Goal: Task Accomplishment & Management: Complete application form

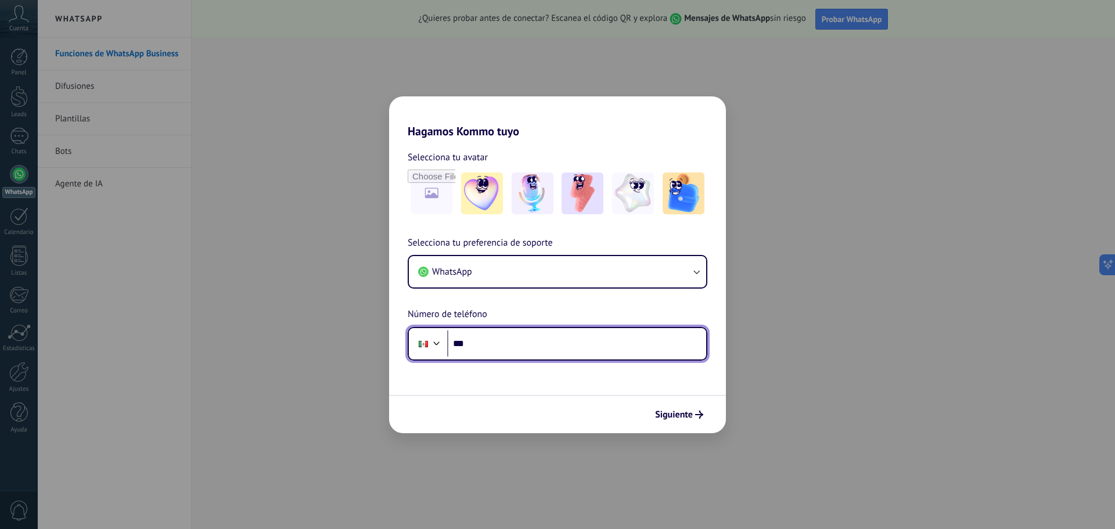
click at [523, 344] on input "***" at bounding box center [576, 343] width 259 height 27
click at [508, 109] on h2 "Hagamos Kommo tuyo" at bounding box center [557, 117] width 337 height 42
click at [500, 344] on input "***" at bounding box center [576, 343] width 259 height 27
type input "**********"
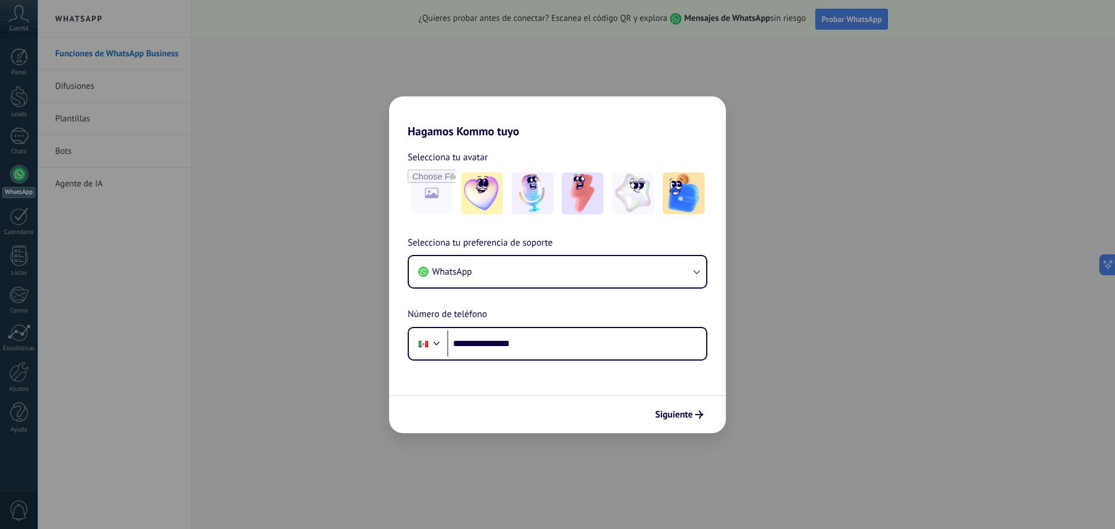
click at [671, 424] on div "Siguiente" at bounding box center [557, 414] width 337 height 38
click at [676, 415] on span "Siguiente" at bounding box center [674, 414] width 38 height 8
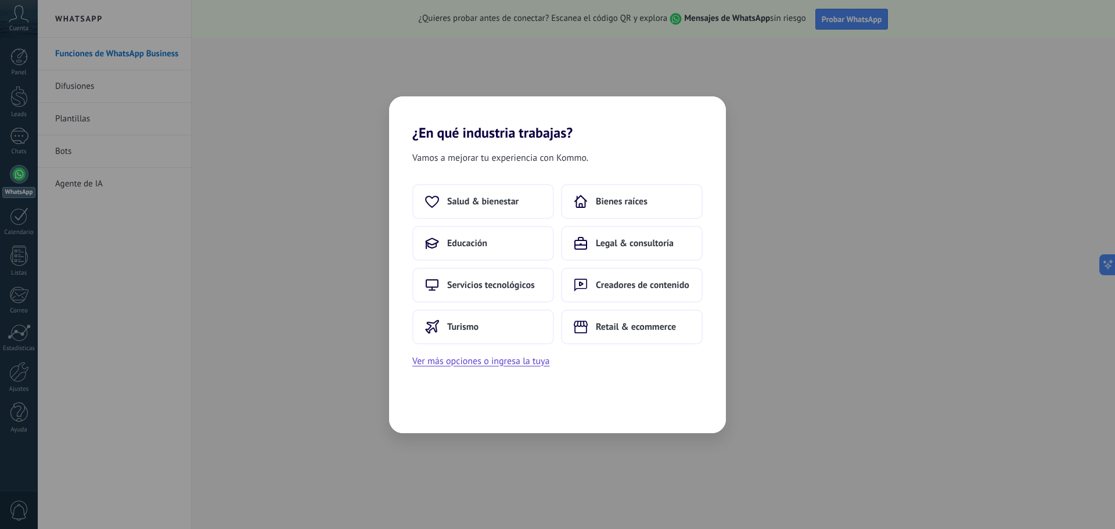
click at [936, 105] on div "¿En qué industria trabajas? Vamos a mejorar tu experiencia con Kommo. Salud & b…" at bounding box center [557, 264] width 1115 height 529
click at [499, 235] on button "Educación" at bounding box center [483, 243] width 142 height 35
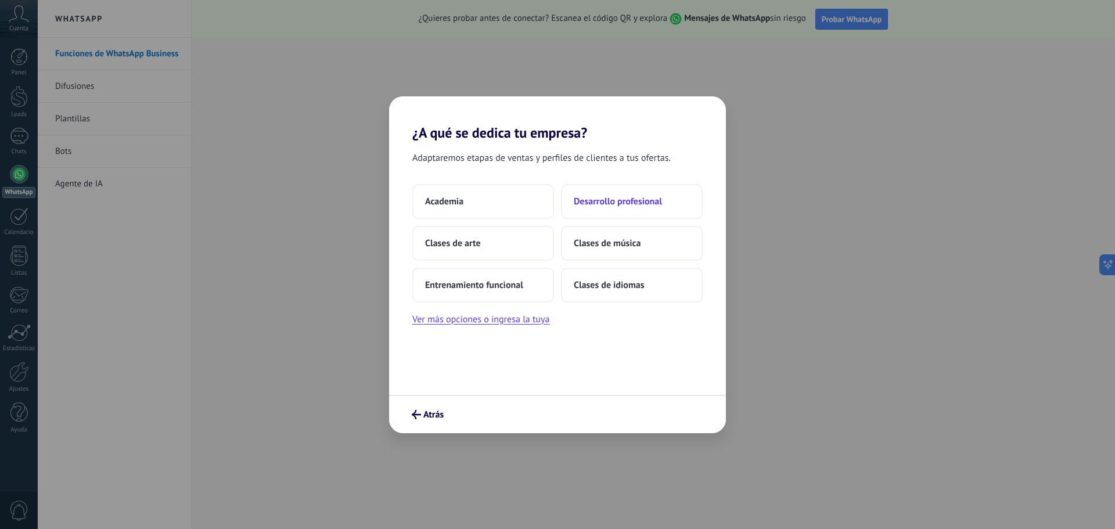
click at [632, 204] on span "Desarrollo profesional" at bounding box center [618, 202] width 88 height 12
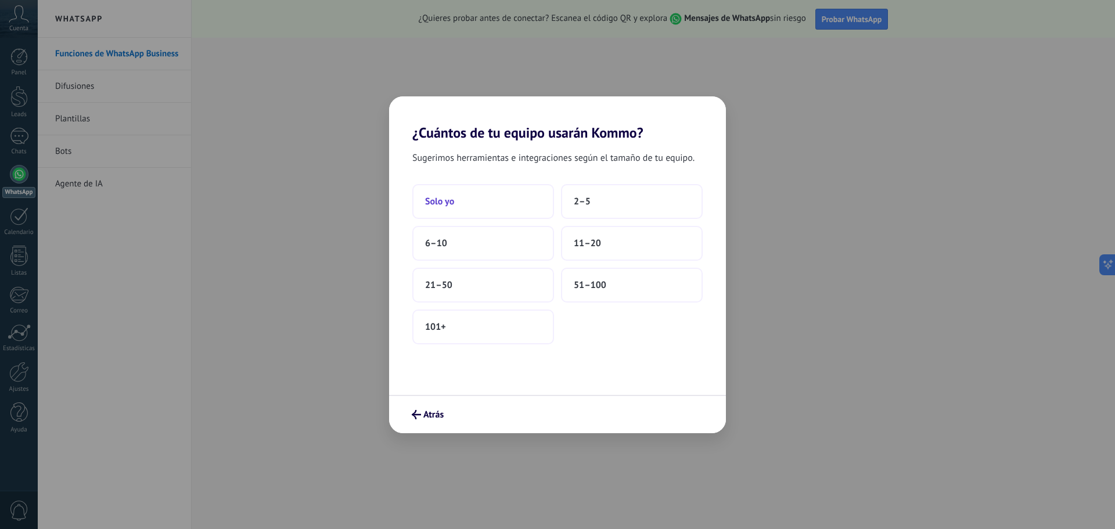
click at [455, 207] on button "Solo yo" at bounding box center [483, 201] width 142 height 35
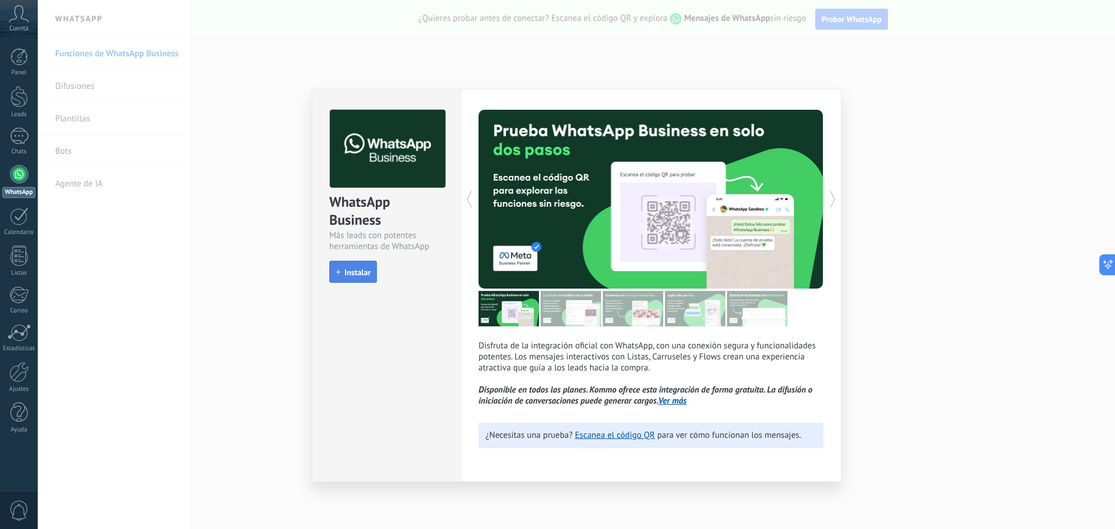
drag, startPoint x: 369, startPoint y: 269, endPoint x: 363, endPoint y: 273, distance: 6.8
click at [368, 270] on span "Instalar" at bounding box center [357, 272] width 26 height 8
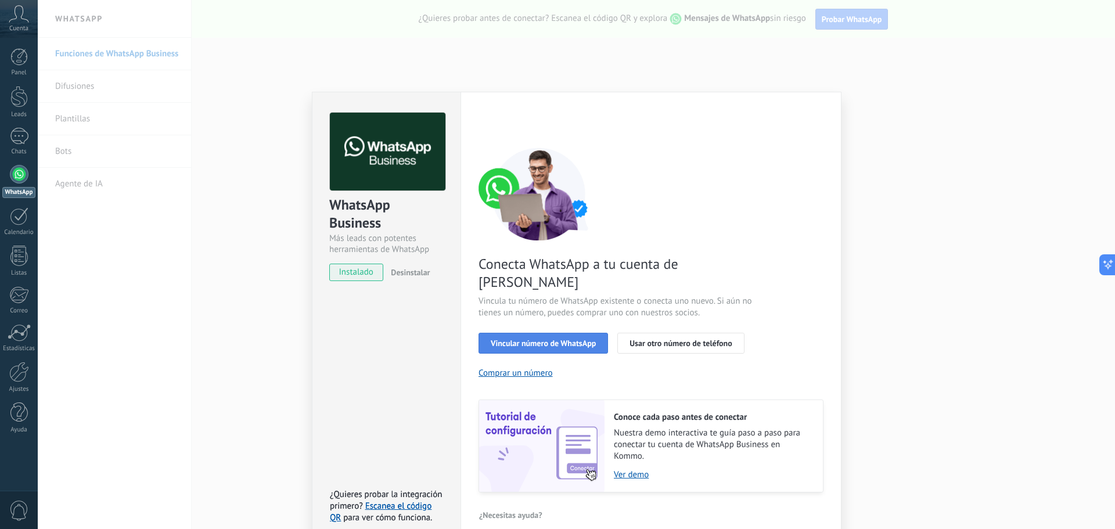
click at [558, 339] on span "Vincular número de WhatsApp" at bounding box center [543, 343] width 105 height 8
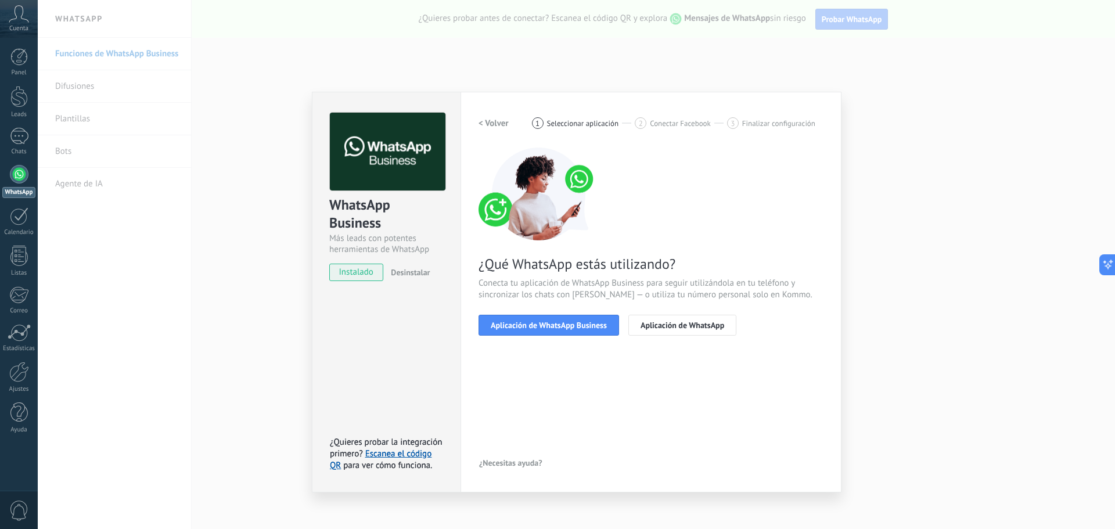
click at [558, 322] on span "Aplicación de WhatsApp Business" at bounding box center [549, 325] width 116 height 8
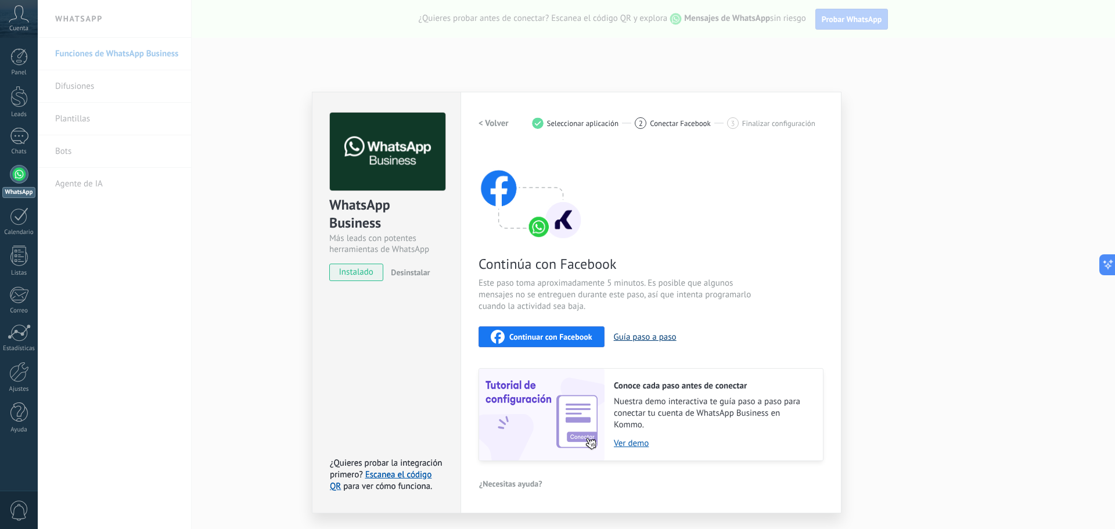
click at [641, 338] on button "Guía paso a paso" at bounding box center [645, 336] width 63 height 11
click at [363, 277] on span "instalado" at bounding box center [356, 272] width 53 height 17
click at [370, 278] on span "instalado" at bounding box center [356, 272] width 53 height 17
click at [402, 471] on link "Escanea el código QR" at bounding box center [381, 480] width 102 height 23
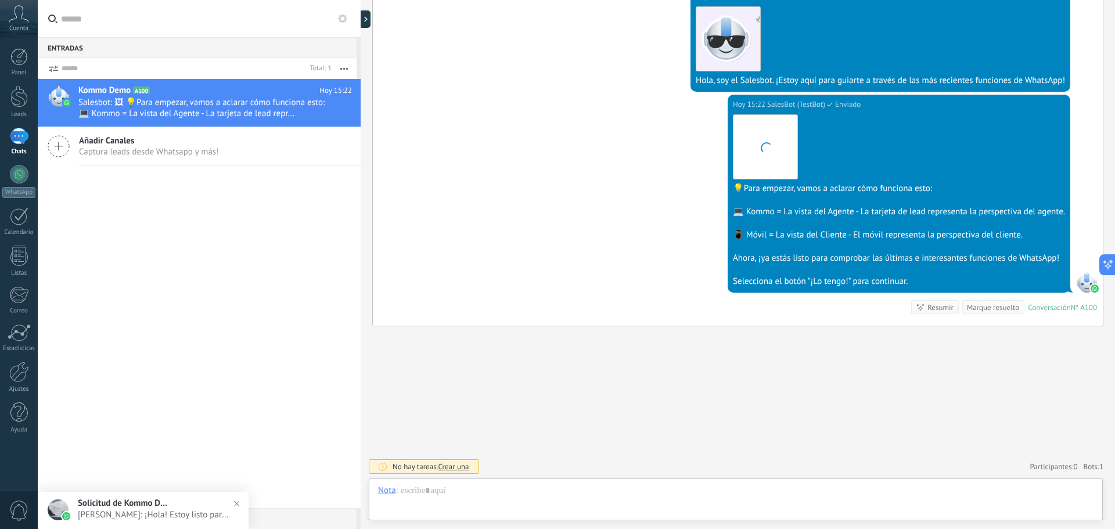
scroll to position [17, 0]
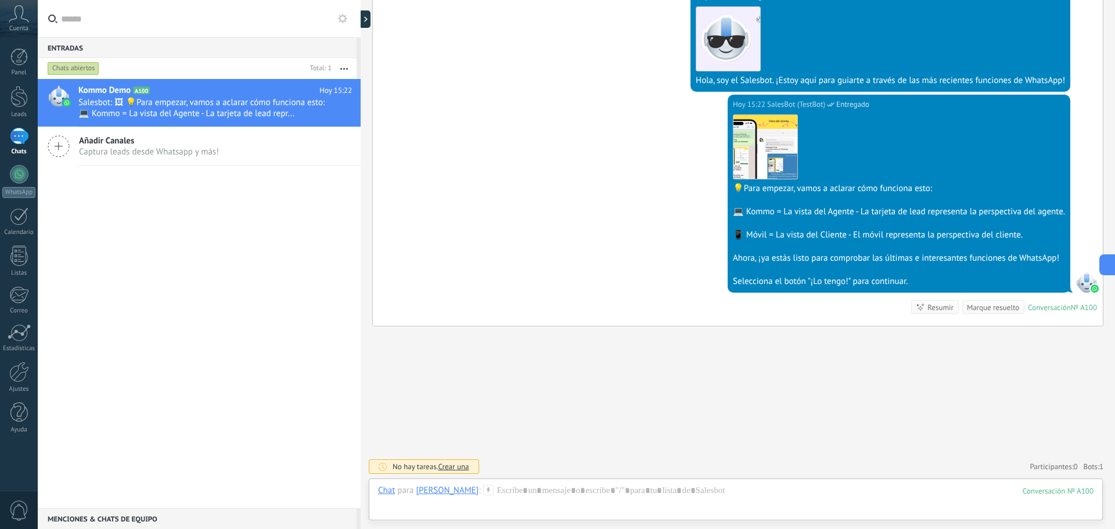
click at [650, 189] on div "[DATE] 15:22 SalesBot (TestBot) Entregado Descargar 💡Para empezar, vamos a acla…" at bounding box center [738, 210] width 730 height 231
click at [23, 181] on div at bounding box center [19, 174] width 19 height 19
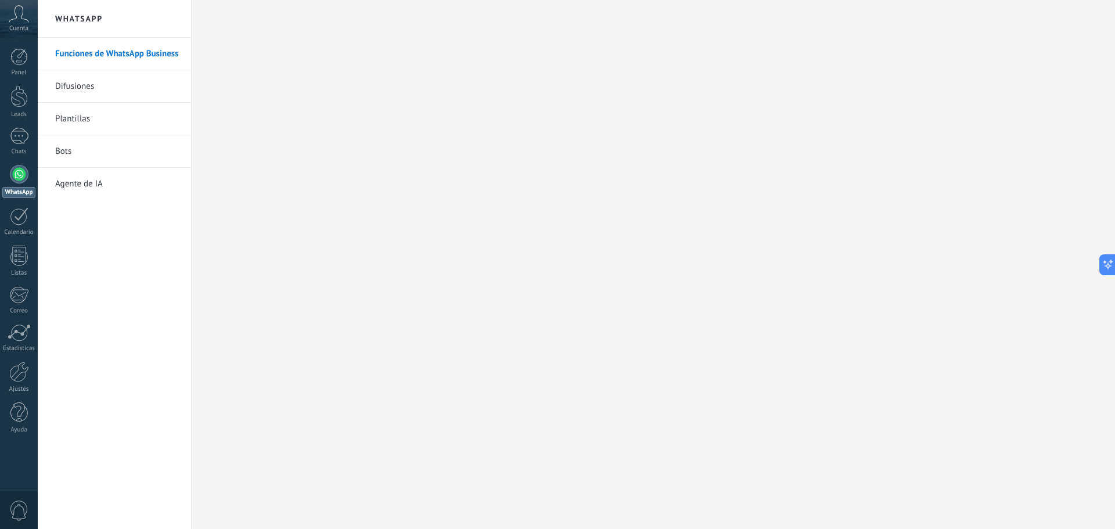
click at [121, 118] on link "Plantillas" at bounding box center [117, 119] width 124 height 33
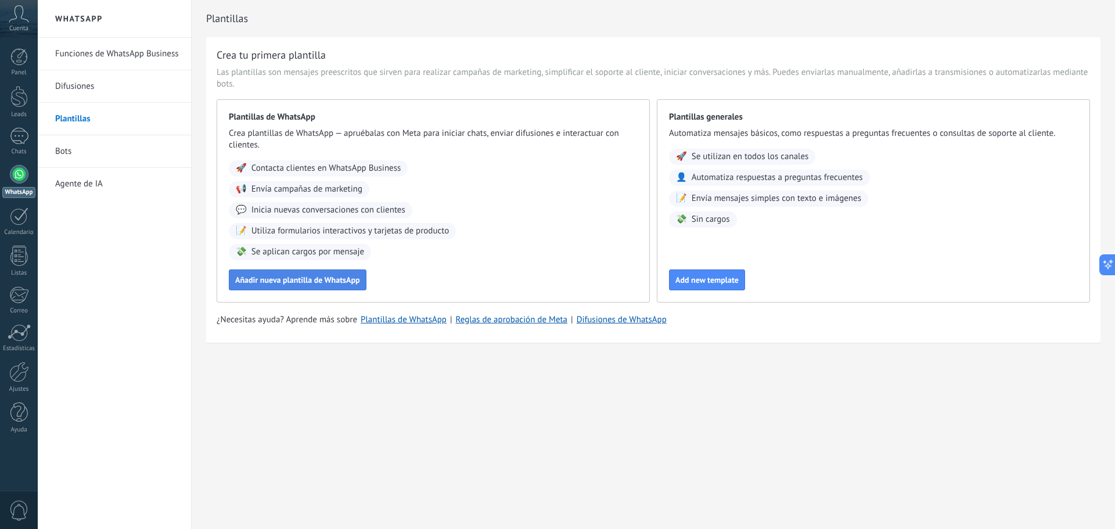
click at [348, 286] on button "Añadir nueva plantilla de WhatsApp" at bounding box center [298, 279] width 138 height 21
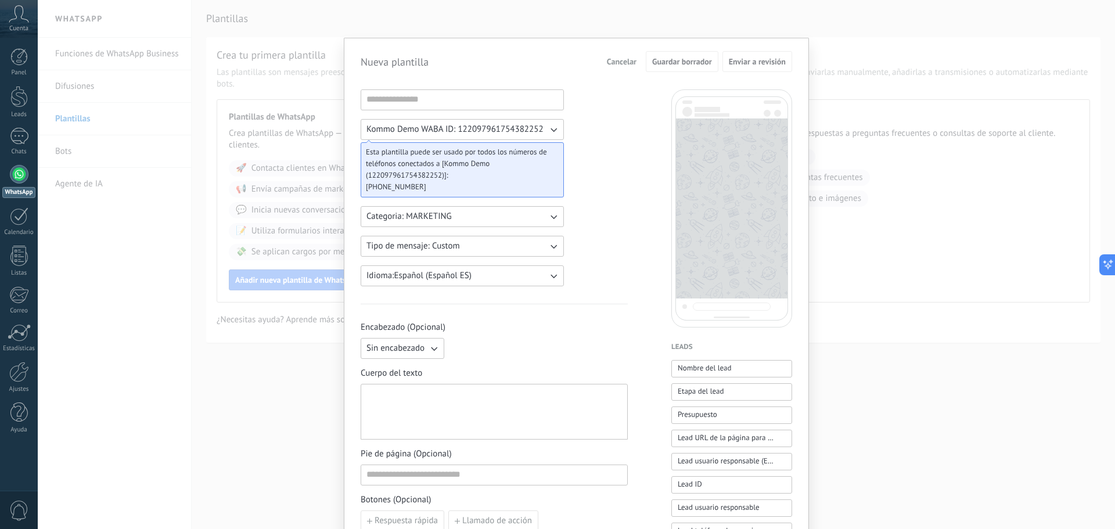
click at [471, 136] on button "Kommo Demo WABA ID: 122097961754382252" at bounding box center [462, 129] width 203 height 21
click at [615, 166] on div "Kommo Demo WABA ID: 122097961754382252 Kommo Demo WABA ID: 122097961754382252 E…" at bounding box center [494, 481] width 267 height 784
click at [531, 216] on button "Categoria: MARKETING" at bounding box center [462, 216] width 203 height 21
click at [668, 193] on div "Kommo Demo WABA ID: 122097961754382252 Esta plantilla puede ser usado por todos…" at bounding box center [576, 481] width 431 height 784
click at [489, 414] on div at bounding box center [493, 412] width 255 height 46
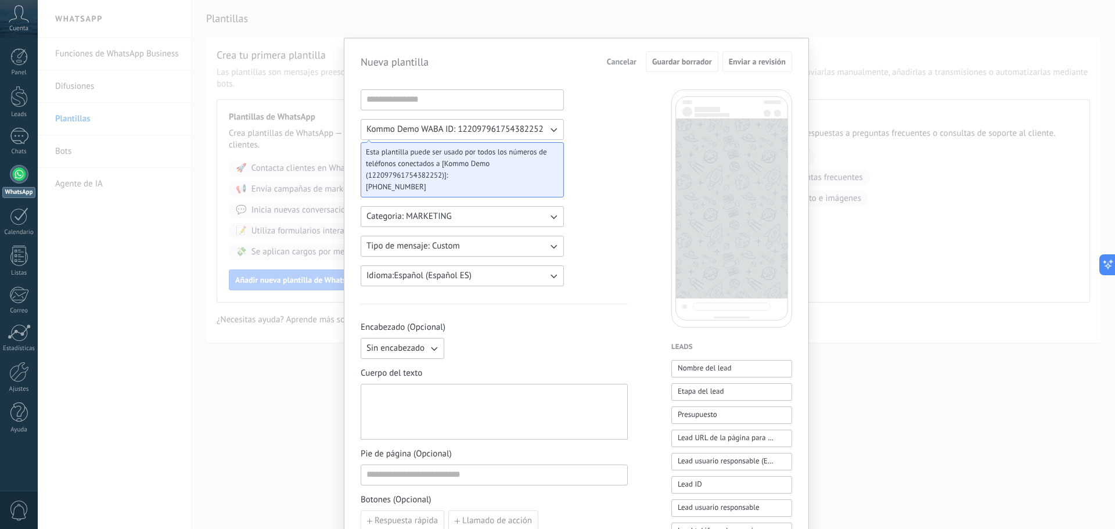
paste div
drag, startPoint x: 362, startPoint y: 423, endPoint x: 276, endPoint y: 361, distance: 106.4
click at [276, 361] on div "Nueva plantilla Cancelar Guardar borrador Enviar a revisión Kommo Demo WABA ID:…" at bounding box center [576, 264] width 1077 height 529
click at [471, 416] on div at bounding box center [493, 412] width 255 height 46
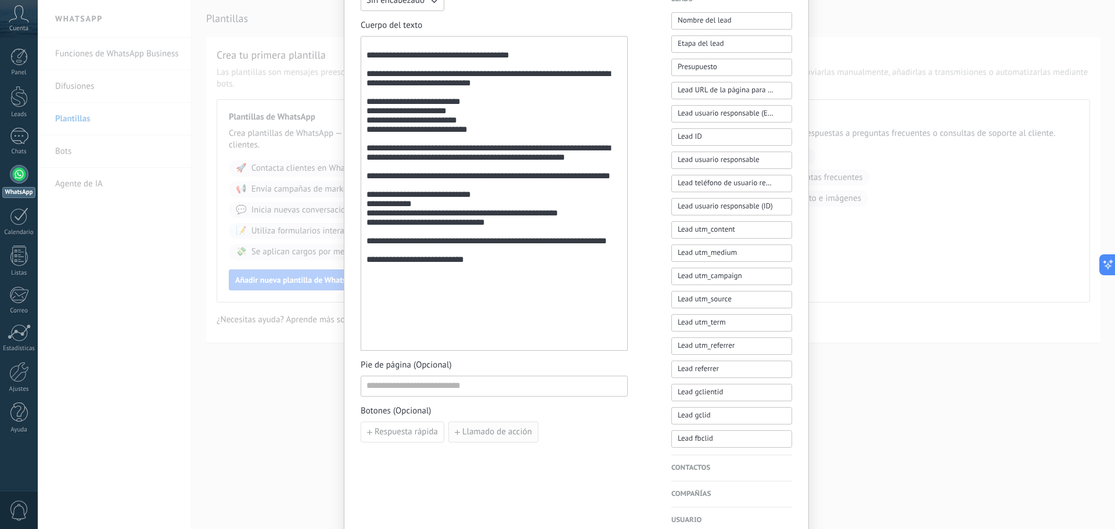
scroll to position [348, 0]
click at [504, 337] on div "**********" at bounding box center [493, 193] width 255 height 305
click at [462, 330] on div "**********" at bounding box center [493, 193] width 255 height 305
click at [486, 341] on div "**********" at bounding box center [493, 193] width 255 height 305
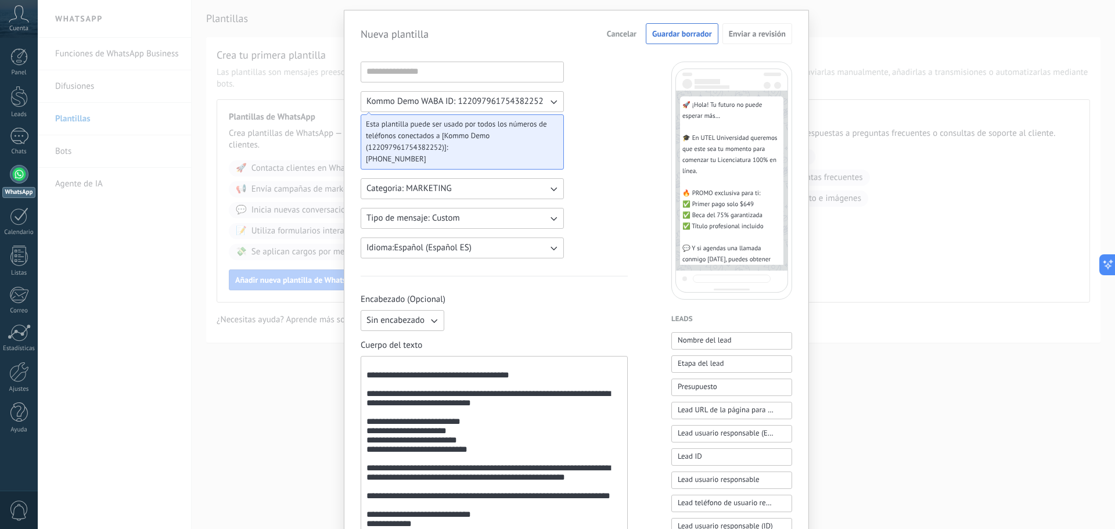
scroll to position [0, 0]
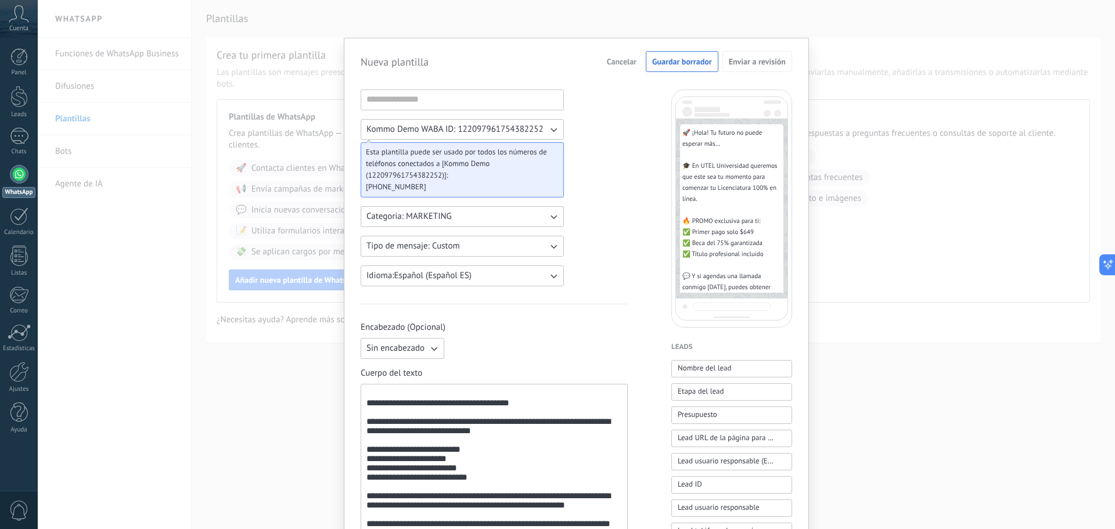
click at [413, 190] on span "[PHONE_NUMBER]" at bounding box center [457, 187] width 183 height 12
click at [560, 162] on div "Esta plantilla puede ser usado por todos los números de teléfonos conectados a …" at bounding box center [462, 169] width 203 height 55
click at [589, 145] on div "**********" at bounding box center [494, 481] width 267 height 784
click at [553, 131] on icon "button" at bounding box center [553, 130] width 12 height 12
click at [438, 104] on input at bounding box center [462, 99] width 202 height 19
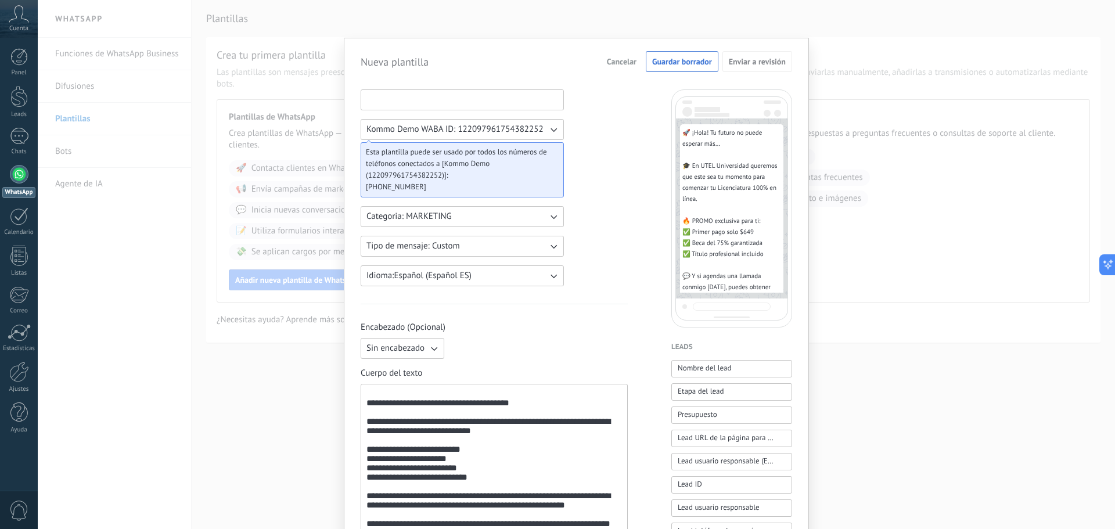
click at [438, 104] on input at bounding box center [462, 99] width 202 height 19
paste input "**********"
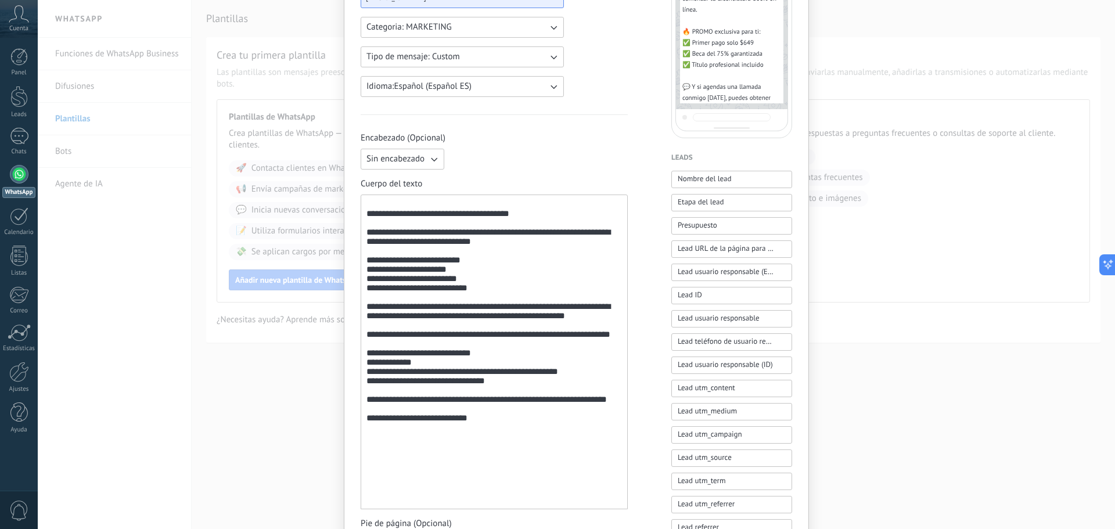
scroll to position [522, 0]
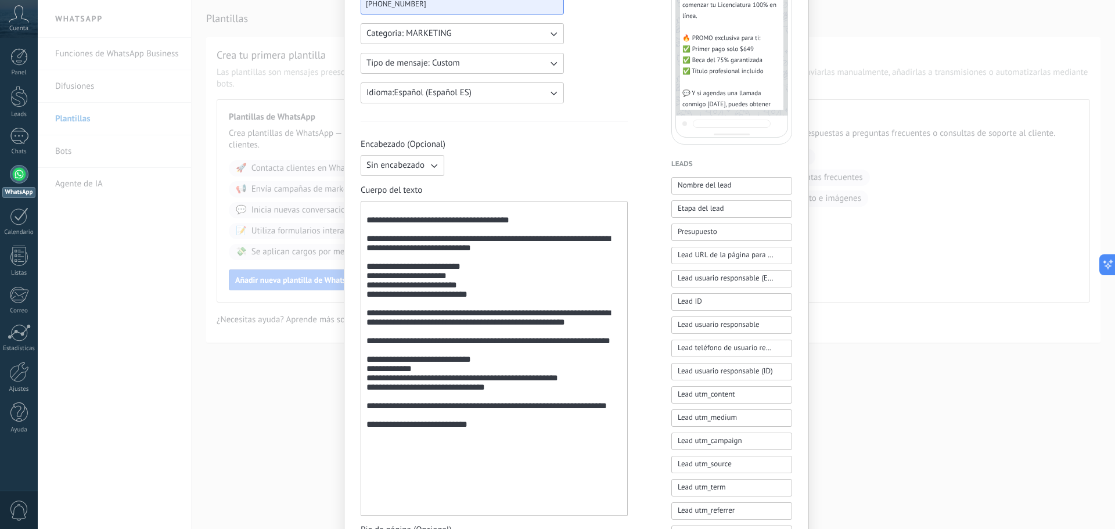
type input "**********"
click at [423, 173] on button "Sin encabezado" at bounding box center [403, 165] width 84 height 21
click at [405, 200] on span "Imagen o archivo" at bounding box center [398, 205] width 64 height 12
click at [477, 158] on label "Imagen o archivo" at bounding box center [505, 165] width 113 height 21
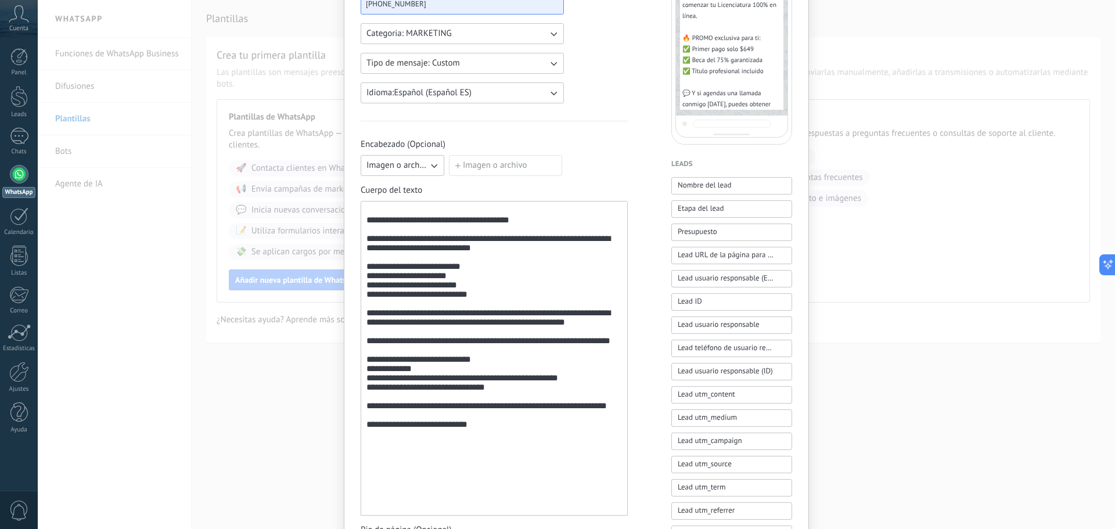
click at [449, 155] on input "Imagen o archivo" at bounding box center [449, 155] width 0 height 0
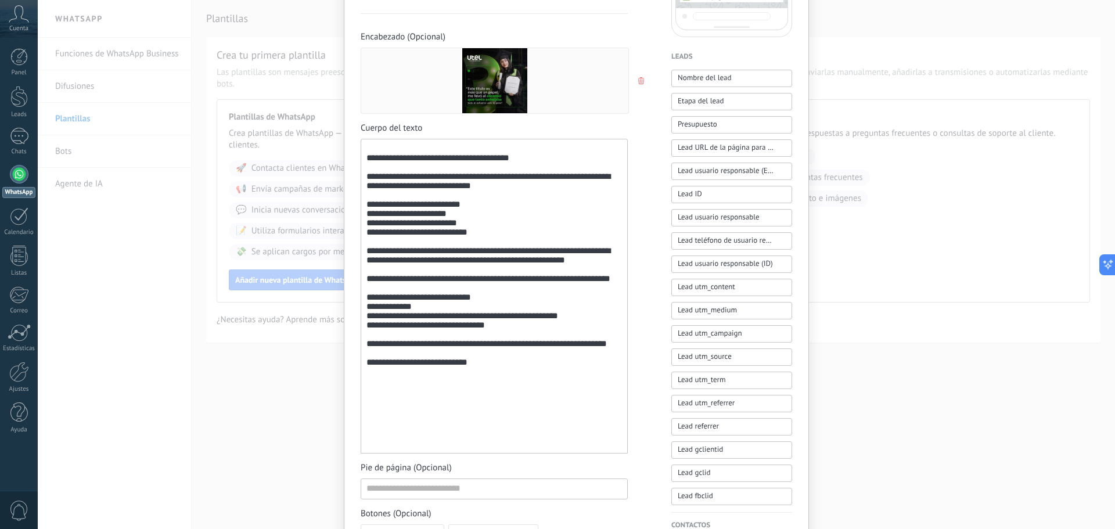
scroll to position [746, 0]
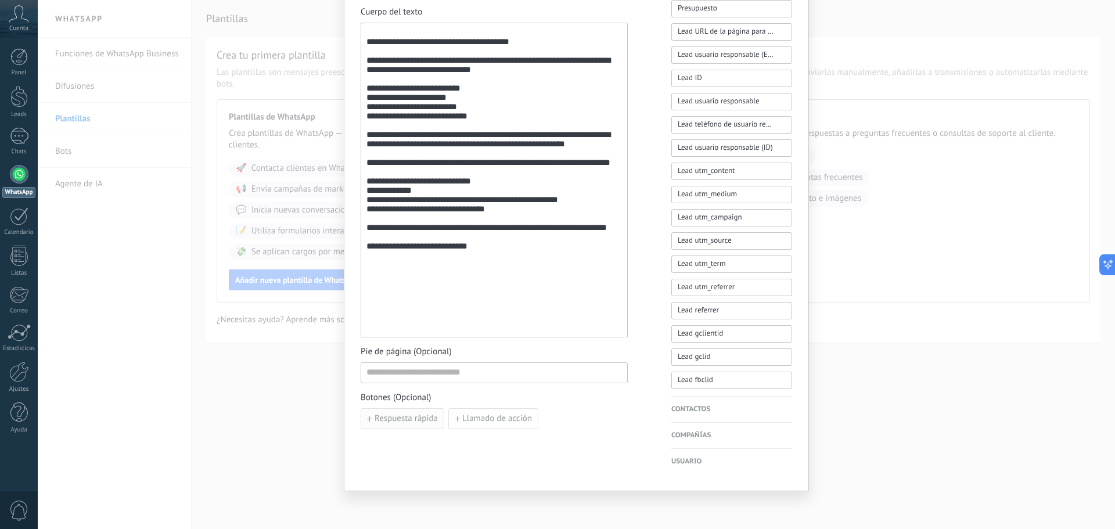
click at [409, 416] on span "Respuesta rápida" at bounding box center [405, 419] width 63 height 8
click at [560, 419] on div "Añadir quick reply" at bounding box center [494, 432] width 267 height 48
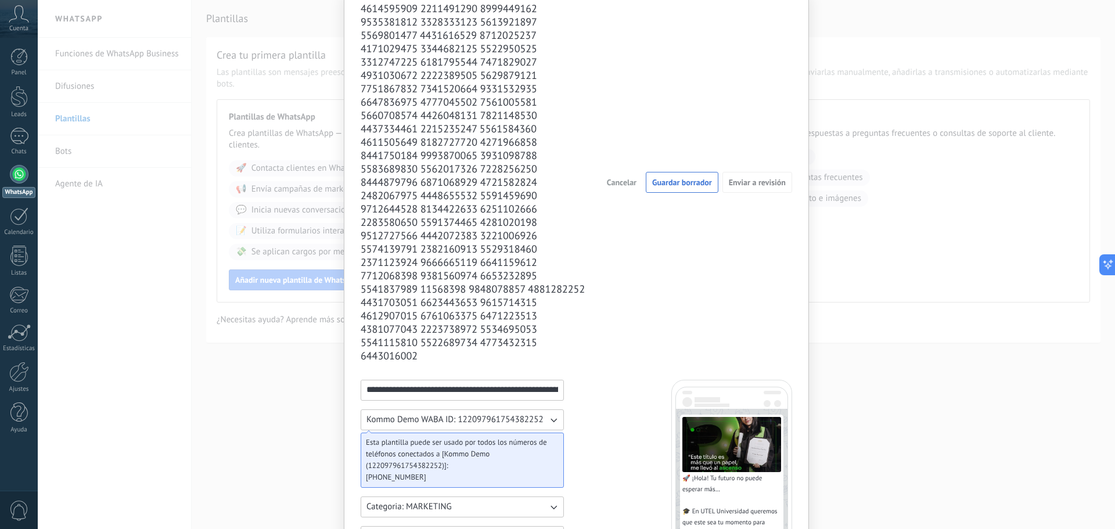
scroll to position [0, 0]
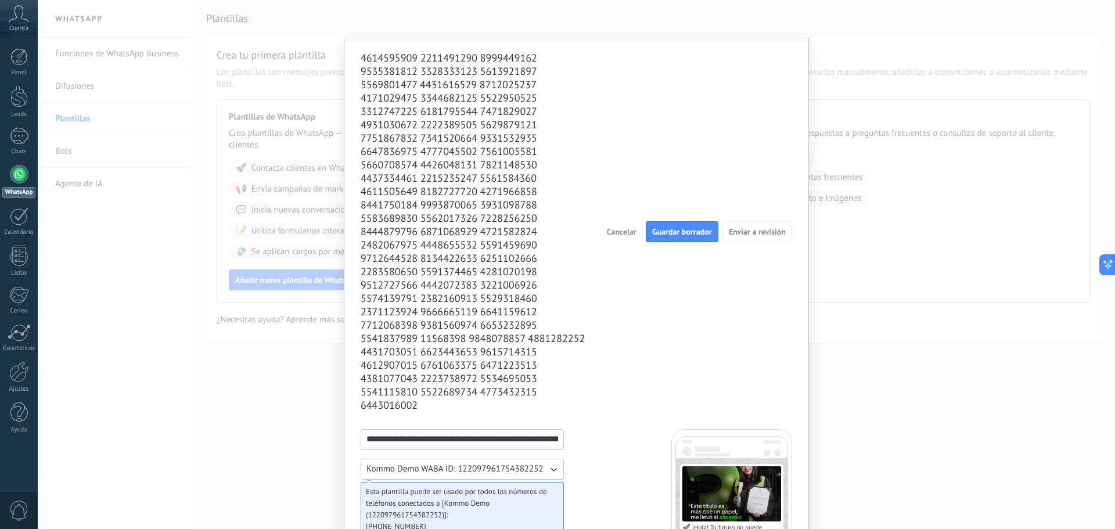
click at [700, 231] on span "Guardar borrador" at bounding box center [682, 232] width 60 height 8
click at [702, 236] on span "Guardar borrador" at bounding box center [682, 232] width 60 height 8
drag, startPoint x: 560, startPoint y: 437, endPoint x: 278, endPoint y: 404, distance: 284.1
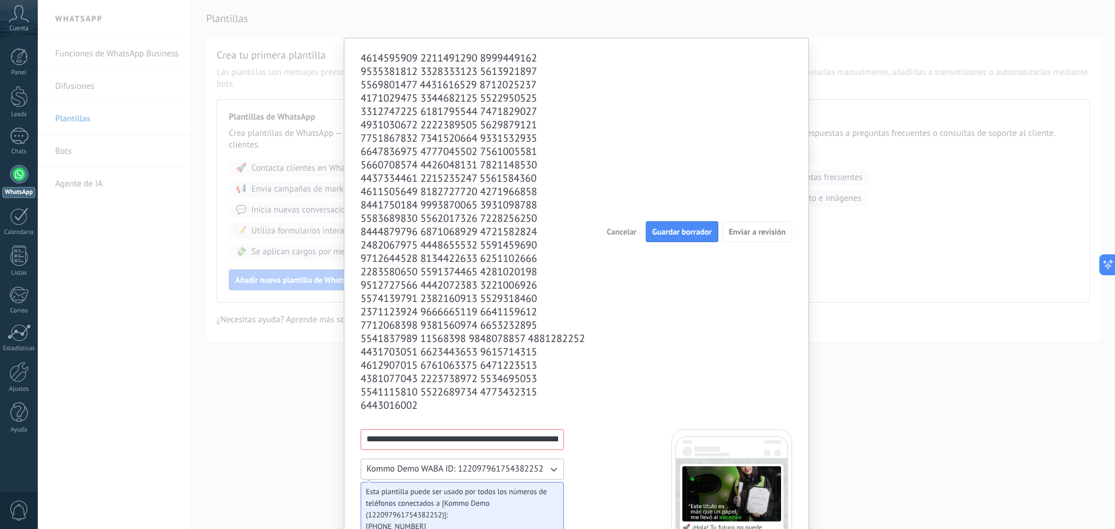
click at [195, 416] on div "4614595909 2211491290 8999449162 9535381812 3328333123 5613921897 5569801477 44…" at bounding box center [576, 264] width 1077 height 529
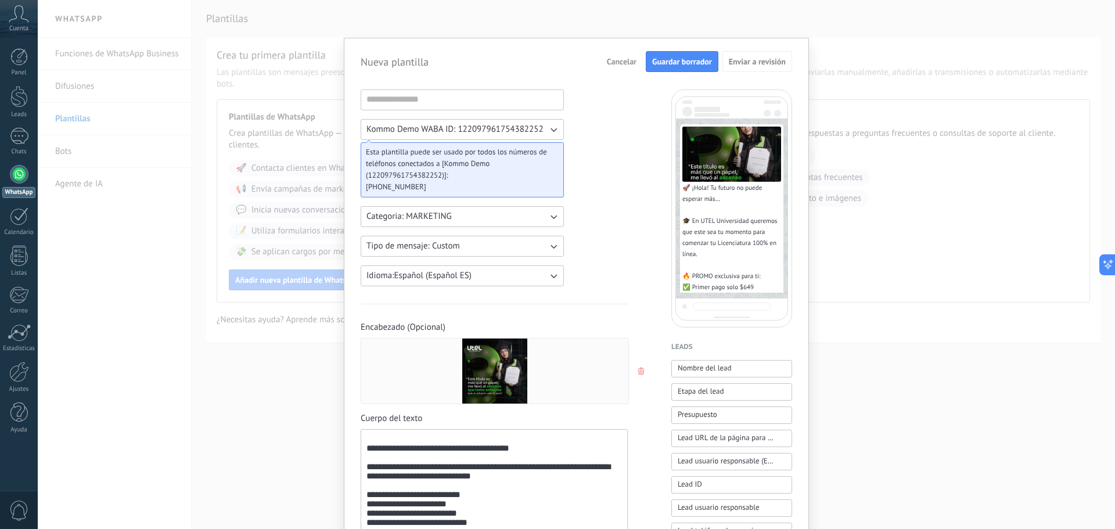
click at [549, 132] on icon "button" at bounding box center [553, 130] width 12 height 12
click at [547, 132] on li "Kommo Demo WABA ID: 122097961754382252" at bounding box center [459, 130] width 210 height 20
click at [395, 128] on span "Kommo Demo WABA ID: 122097961754382252" at bounding box center [454, 130] width 177 height 12
click at [382, 160] on span "Esta plantilla puede ser usado por todos los números de teléfonos conectados a …" at bounding box center [457, 163] width 183 height 35
drag, startPoint x: 415, startPoint y: 188, endPoint x: 372, endPoint y: 179, distance: 43.8
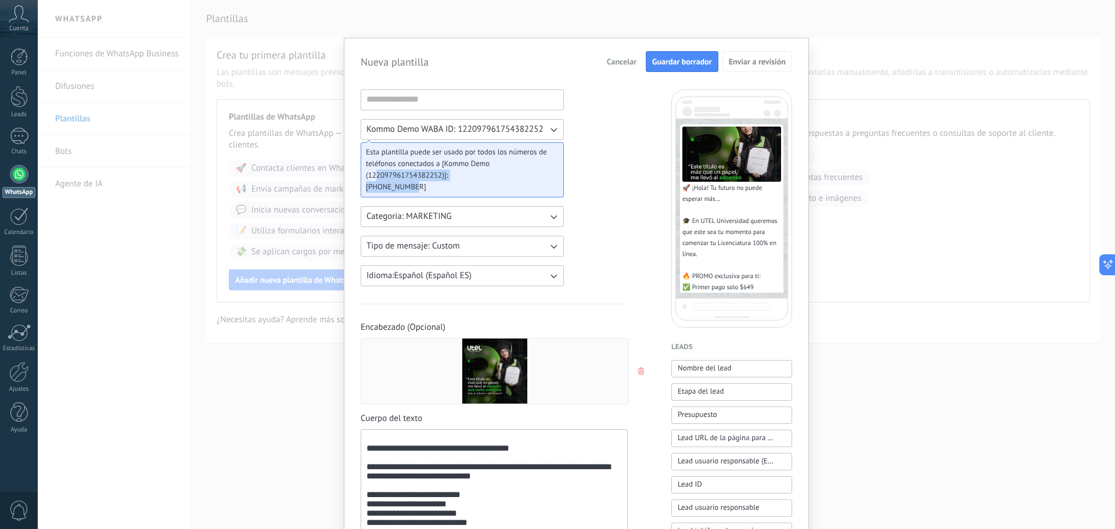
click at [372, 179] on div "Esta plantilla puede ser usado por todos los números de teléfonos conectados a …" at bounding box center [462, 169] width 203 height 55
click at [433, 188] on span "[PHONE_NUMBER]" at bounding box center [457, 187] width 183 height 12
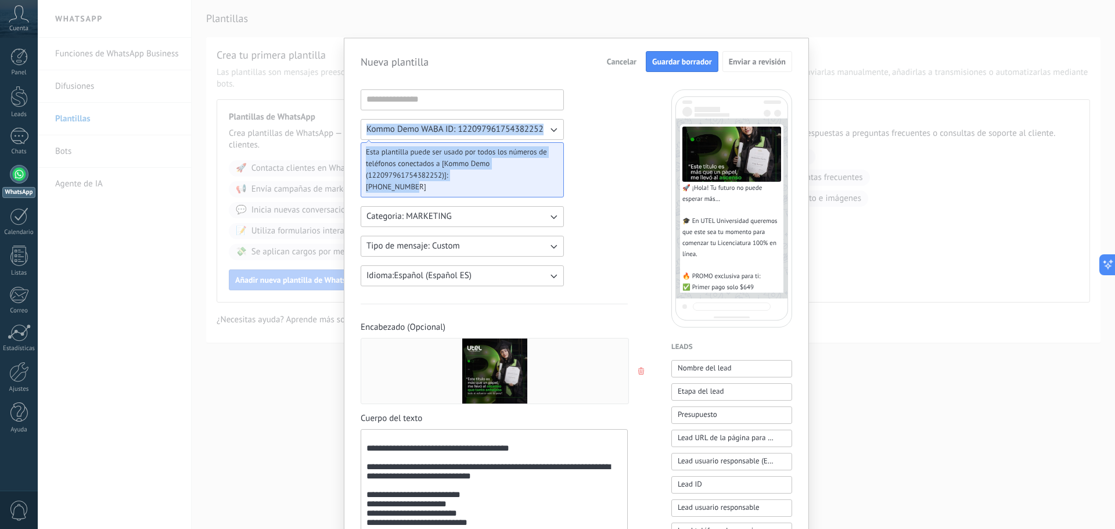
drag, startPoint x: 430, startPoint y: 188, endPoint x: 343, endPoint y: 128, distance: 105.6
click at [344, 128] on div "**********" at bounding box center [576, 468] width 465 height 860
click at [413, 172] on span "Esta plantilla puede ser usado por todos los números de teléfonos conectados a …" at bounding box center [457, 163] width 183 height 35
drag, startPoint x: 433, startPoint y: 188, endPoint x: 351, endPoint y: 154, distance: 88.2
click at [351, 154] on div "**********" at bounding box center [576, 468] width 465 height 860
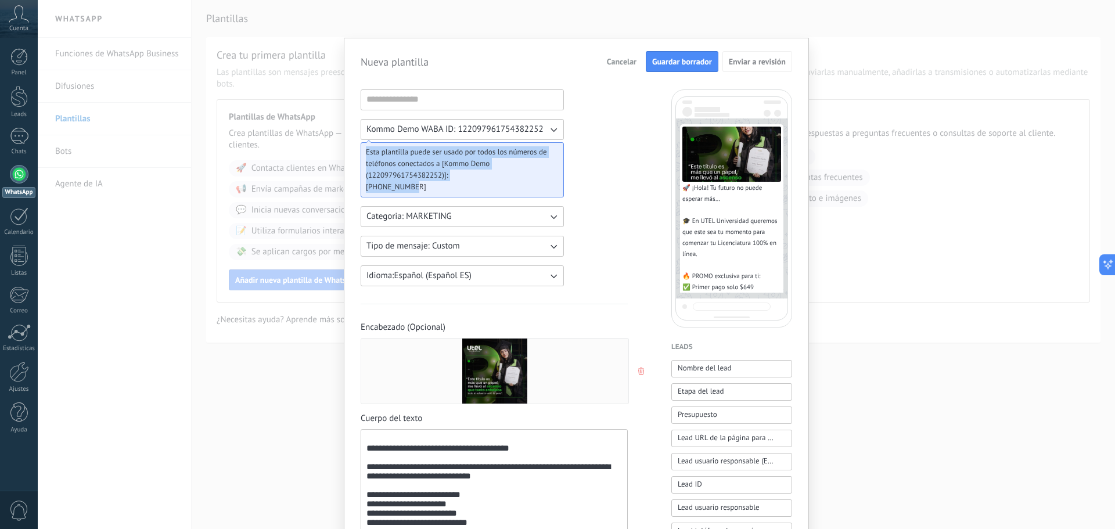
click at [451, 196] on div "Kommo Demo WABA ID: 122097961754382252 Esta plantilla puede ser usado por todos…" at bounding box center [462, 187] width 203 height 197
click at [454, 192] on span "[PHONE_NUMBER]" at bounding box center [457, 187] width 183 height 12
click at [453, 188] on span "[PHONE_NUMBER]" at bounding box center [457, 187] width 183 height 12
click at [414, 186] on span "[PHONE_NUMBER]" at bounding box center [457, 187] width 183 height 12
click at [412, 185] on span "[PHONE_NUMBER]" at bounding box center [457, 187] width 183 height 12
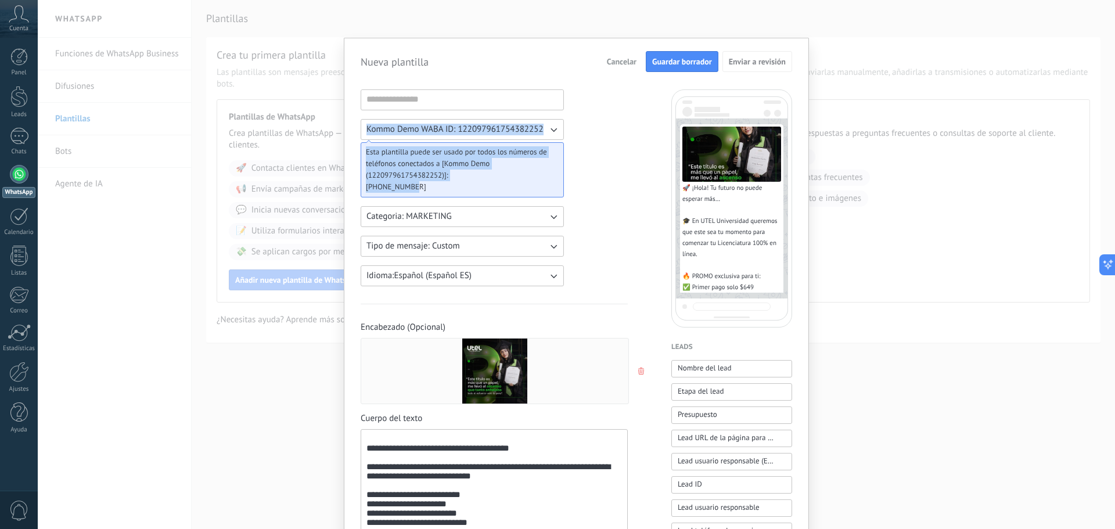
drag, startPoint x: 420, startPoint y: 183, endPoint x: 345, endPoint y: 138, distance: 87.8
click at [345, 138] on div "**********" at bounding box center [576, 468] width 465 height 860
click at [462, 160] on span "Esta plantilla puede ser usado por todos los números de teléfonos conectados a …" at bounding box center [457, 163] width 183 height 35
click at [543, 122] on button "Kommo Demo WABA ID: 122097961754382252" at bounding box center [462, 129] width 203 height 21
click at [552, 127] on li "Kommo Demo WABA ID: 122097961754382252" at bounding box center [459, 130] width 210 height 20
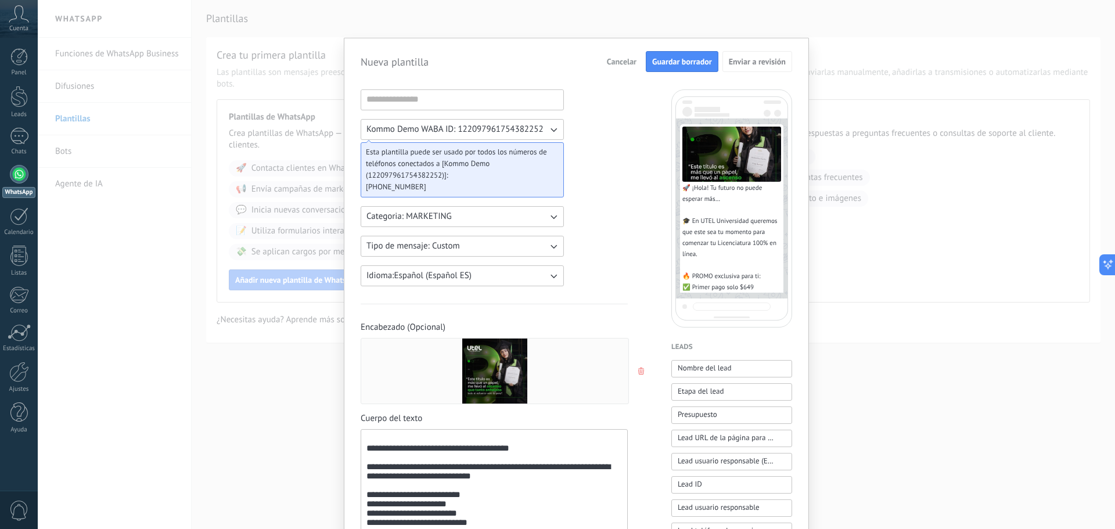
click at [553, 132] on icon "button" at bounding box center [553, 130] width 12 height 12
click at [553, 132] on li "Kommo Demo WABA ID: 122097961754382252" at bounding box center [459, 130] width 210 height 20
click at [496, 178] on span "Esta plantilla puede ser usado por todos los números de teléfonos conectados a …" at bounding box center [457, 163] width 183 height 35
click at [442, 215] on span "Categoria: MARKETING" at bounding box center [408, 217] width 85 height 12
click at [623, 112] on div "**********" at bounding box center [494, 481] width 267 height 784
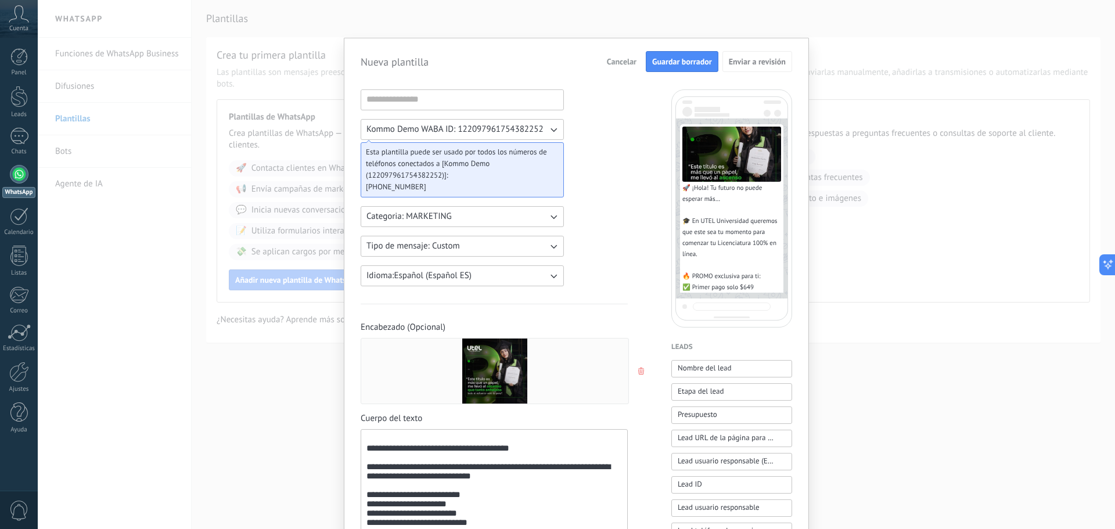
type textarea "**********"
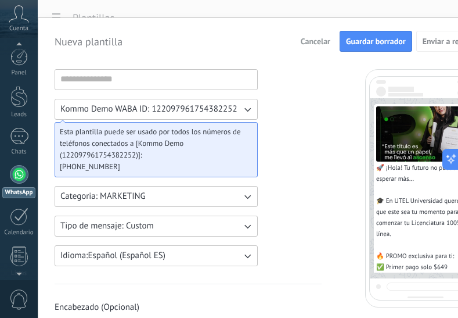
scroll to position [33, 0]
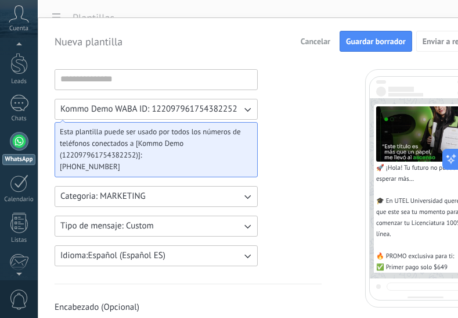
click at [167, 2] on div "**********" at bounding box center [248, 159] width 420 height 318
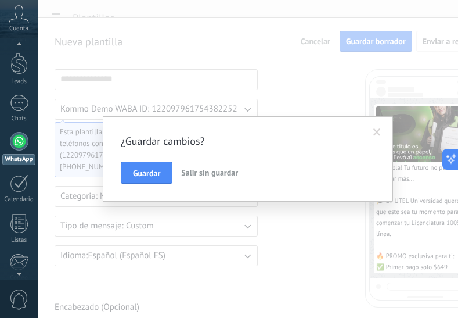
click at [380, 132] on span at bounding box center [377, 132] width 8 height 8
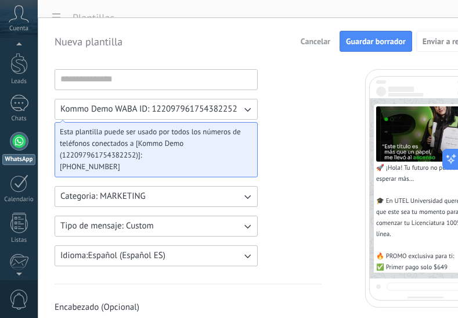
click at [160, 157] on span "Esta plantilla puede ser usado por todos los números de teléfonos conectados a …" at bounding box center [151, 143] width 183 height 35
click at [239, 110] on button "Kommo Demo WABA ID: 122097961754382252" at bounding box center [156, 109] width 203 height 21
click at [125, 148] on span "Esta plantilla puede ser usado por todos los números de teléfonos conectados a …" at bounding box center [151, 143] width 183 height 35
click at [129, 165] on span "[PHONE_NUMBER]" at bounding box center [151, 167] width 183 height 12
click at [106, 165] on span "[PHONE_NUMBER]" at bounding box center [151, 167] width 183 height 12
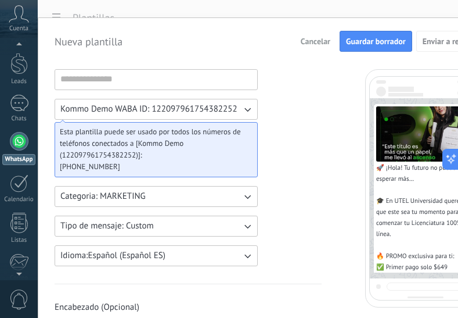
click at [94, 145] on span "Esta plantilla puede ser usado por todos los números de teléfonos conectados a …" at bounding box center [151, 143] width 183 height 35
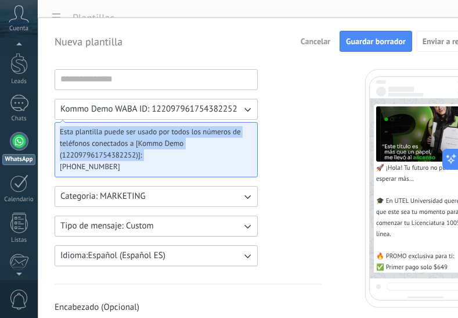
click at [94, 145] on span "Esta plantilla puede ser usado por todos los números de teléfonos conectados a …" at bounding box center [151, 143] width 183 height 35
click at [250, 103] on icon "button" at bounding box center [248, 109] width 12 height 12
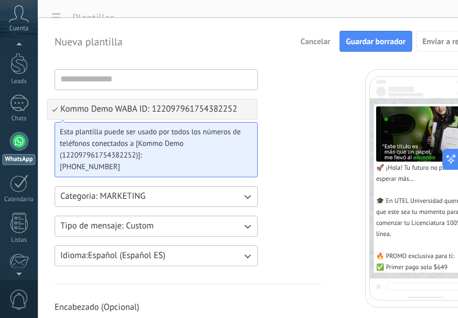
click at [118, 110] on span "Kommo Demo WABA ID: 122097961754382252" at bounding box center [148, 109] width 177 height 12
click at [113, 85] on input at bounding box center [156, 79] width 202 height 19
click at [113, 84] on input at bounding box center [156, 79] width 202 height 19
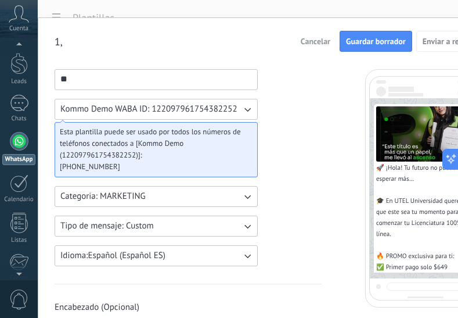
type input "**"
drag, startPoint x: 245, startPoint y: 137, endPoint x: 237, endPoint y: 136, distance: 8.1
click at [245, 137] on div "Esta plantilla puede ser usado por todos los números de teléfonos conectados a …" at bounding box center [156, 149] width 203 height 55
click at [239, 116] on button "Kommo Demo WABA ID: 122097961754382252" at bounding box center [156, 109] width 203 height 21
click at [244, 110] on li "Kommo Demo WABA ID: 122097961754382252" at bounding box center [153, 109] width 210 height 20
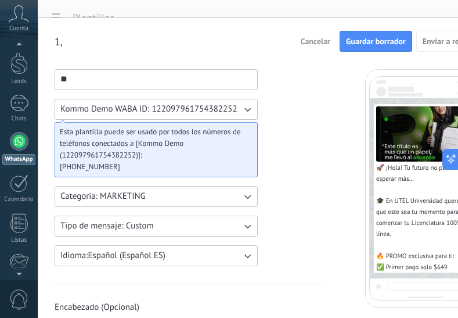
click at [244, 110] on icon "button" at bounding box center [248, 109] width 12 height 12
drag, startPoint x: 133, startPoint y: 149, endPoint x: 135, endPoint y: 155, distance: 6.1
click at [134, 149] on span "Esta plantilla puede ser usado por todos los números de teléfonos conectados a …" at bounding box center [151, 143] width 183 height 35
drag, startPoint x: 139, startPoint y: 164, endPoint x: 131, endPoint y: 163, distance: 8.2
click at [137, 164] on span "[PHONE_NUMBER]" at bounding box center [151, 167] width 183 height 12
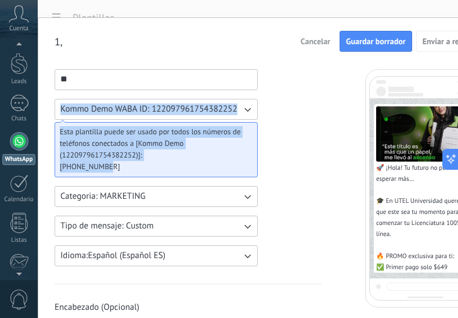
drag, startPoint x: 114, startPoint y: 166, endPoint x: 46, endPoint y: 110, distance: 87.9
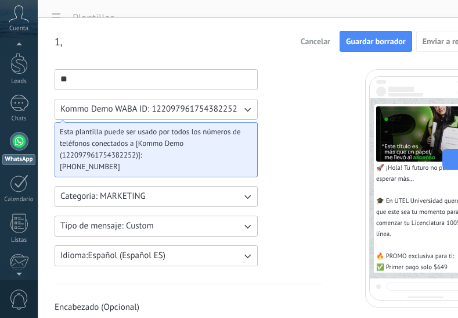
click at [154, 31] on div "1, Cancelar Guardar borrador Enviar a revisión" at bounding box center [270, 41] width 431 height 21
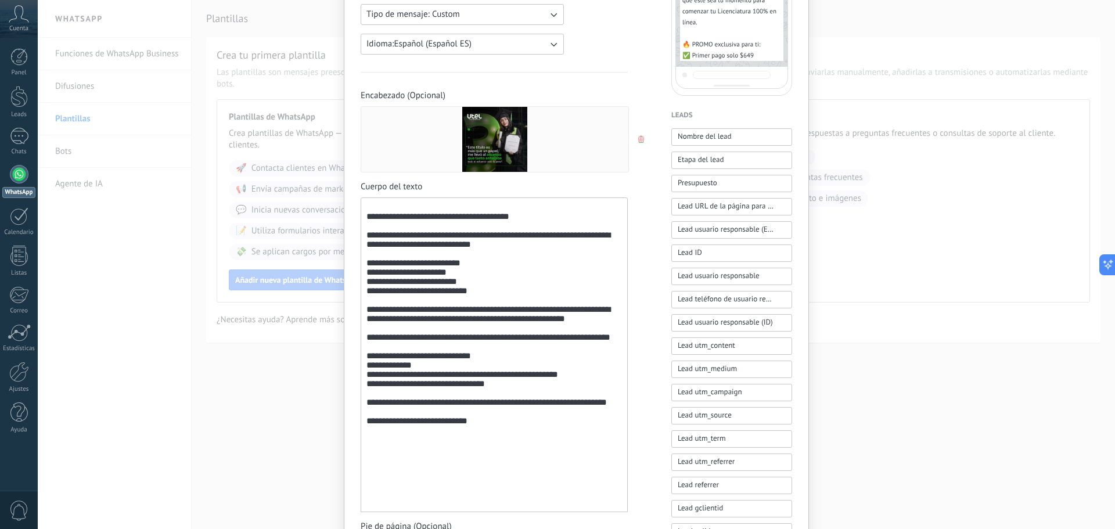
scroll to position [232, 0]
click at [731, 135] on button "Nombre del lead" at bounding box center [731, 136] width 121 height 17
click at [738, 255] on button "Lead ID" at bounding box center [731, 252] width 121 height 17
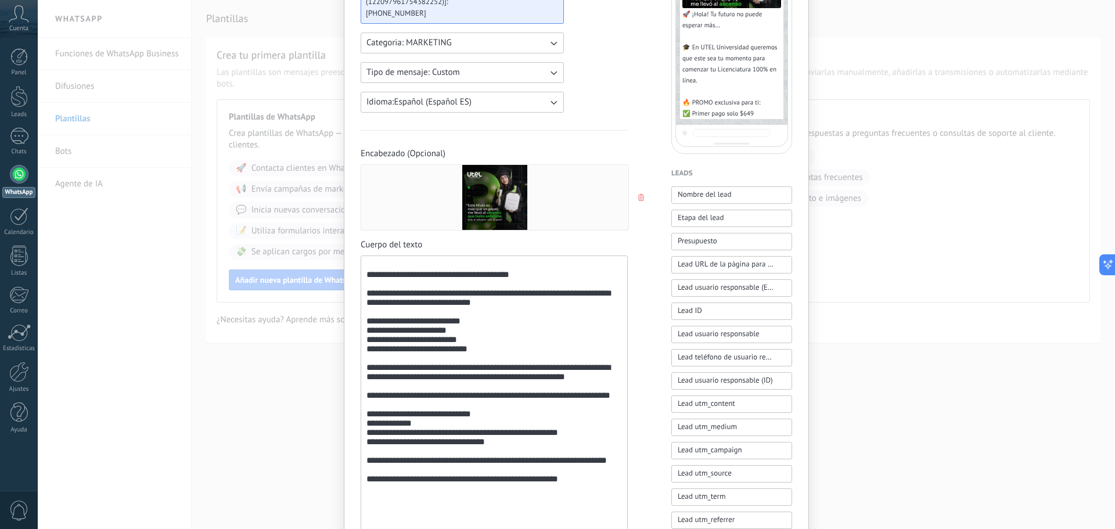
scroll to position [169, 0]
